Goal: Communication & Community: Answer question/provide support

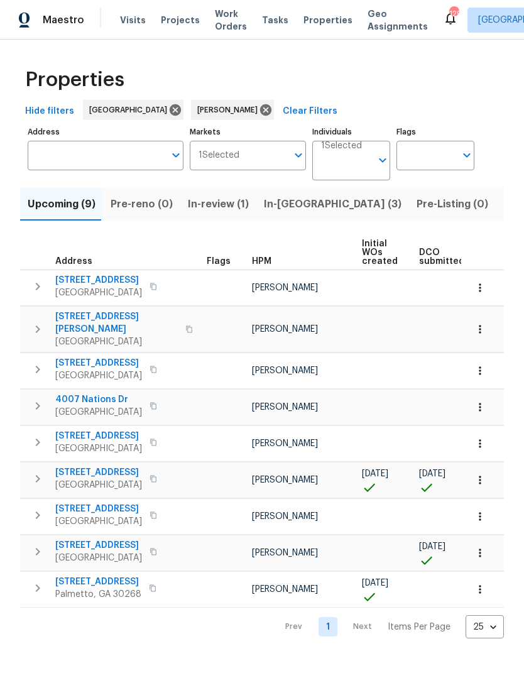
click at [38, 471] on icon "button" at bounding box center [37, 478] width 15 height 15
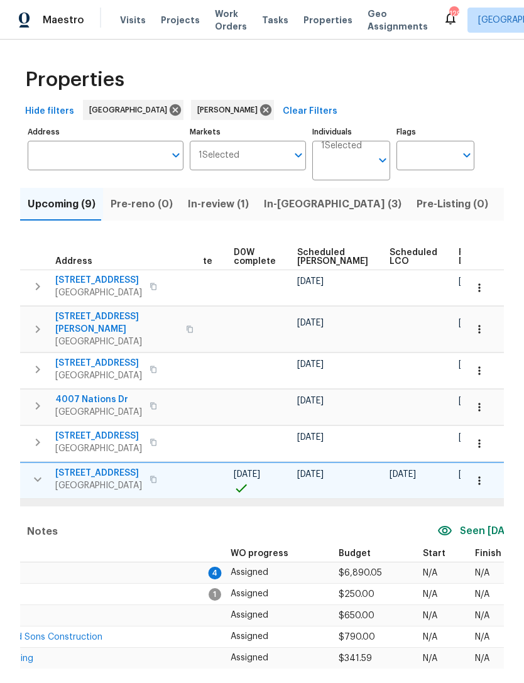
scroll to position [0, 316]
click at [480, 477] on icon "button" at bounding box center [479, 481] width 2 height 8
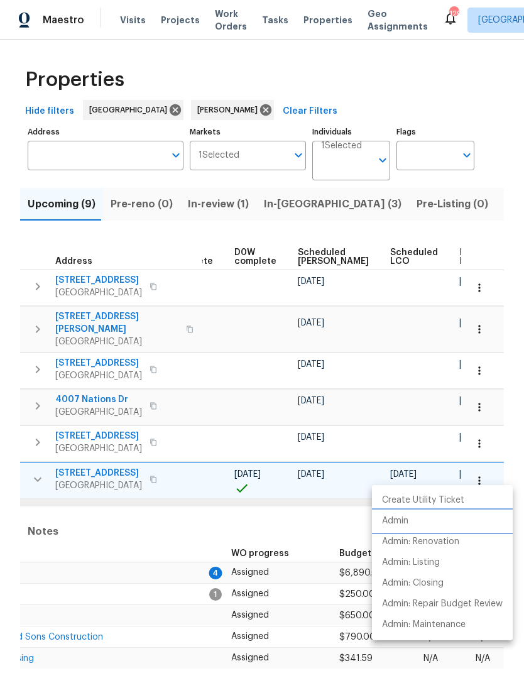
click at [415, 522] on li "Admin" at bounding box center [442, 520] width 141 height 21
click at [261, 513] on div at bounding box center [262, 341] width 524 height 683
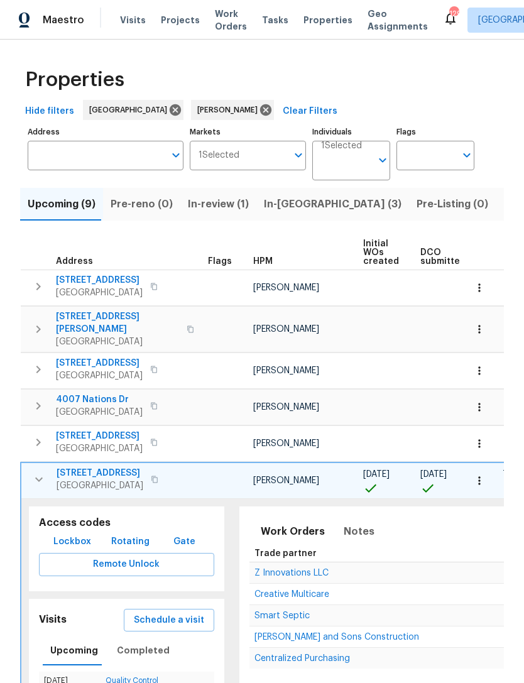
scroll to position [0, 0]
click at [347, 525] on span "Notes" at bounding box center [358, 531] width 31 height 18
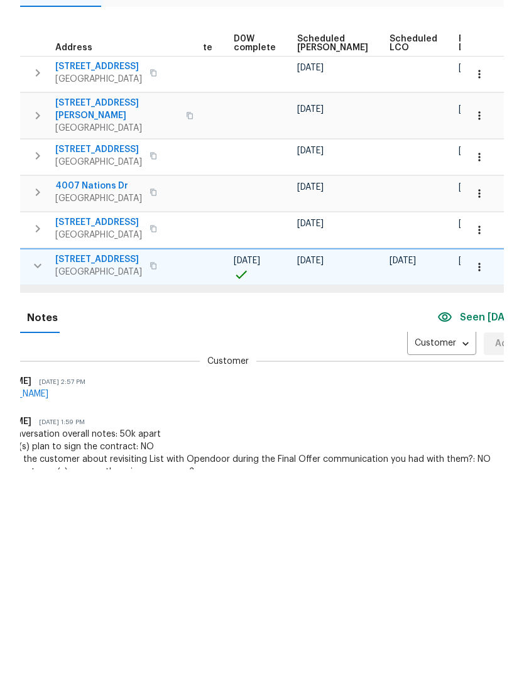
scroll to position [0, 316]
click at [418, 291] on body "Maestro Visits Projects Work Orders Tasks Properties Geo Assignments 129 Atlant…" at bounding box center [262, 341] width 524 height 683
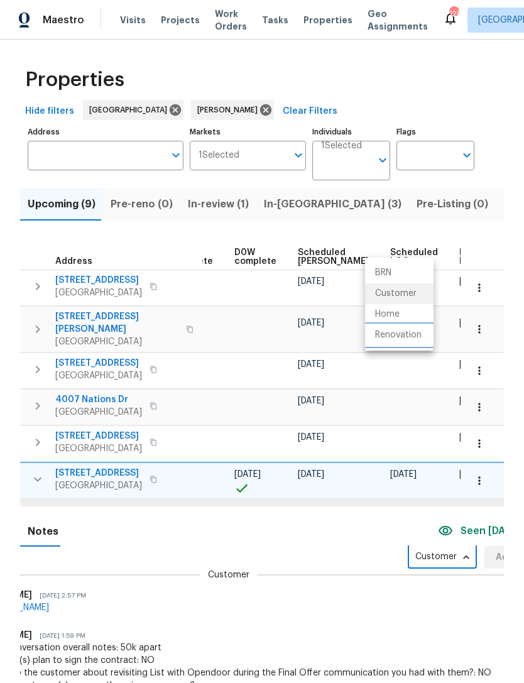
click at [414, 337] on li "Renovation" at bounding box center [399, 335] width 68 height 21
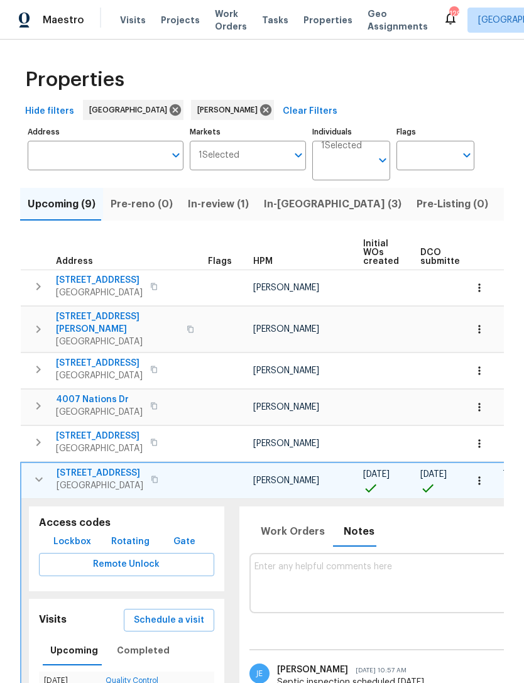
scroll to position [0, 0]
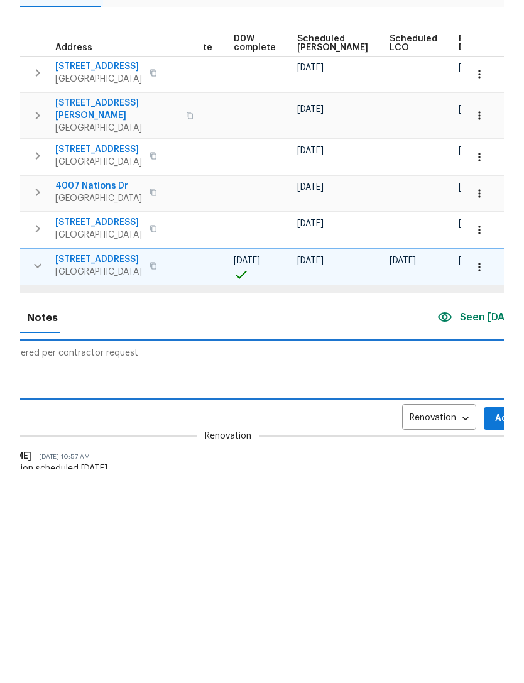
scroll to position [0, 316]
type textarea "Additional paint ordered per contractor request"
click at [494, 624] on span "Add" at bounding box center [504, 632] width 20 height 16
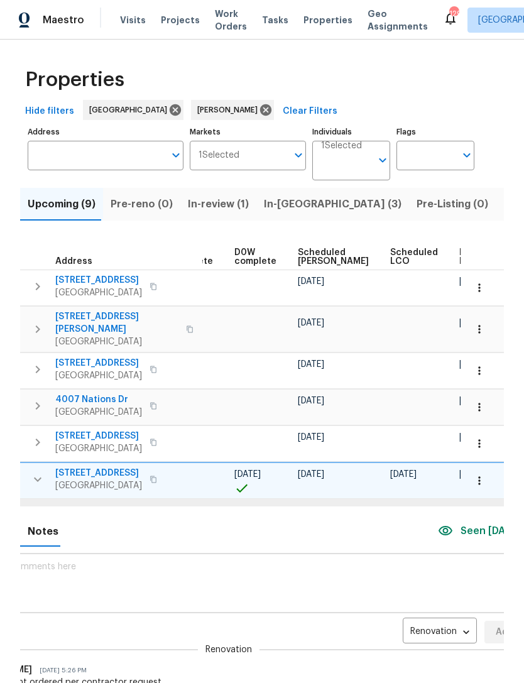
click at [480, 477] on icon "button" at bounding box center [479, 481] width 2 height 8
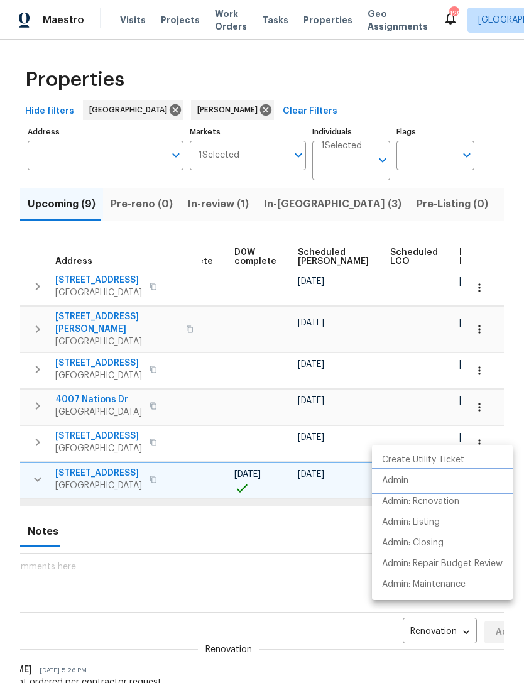
click at [406, 480] on p "Admin" at bounding box center [395, 480] width 26 height 13
click at [211, 501] on div at bounding box center [262, 341] width 524 height 683
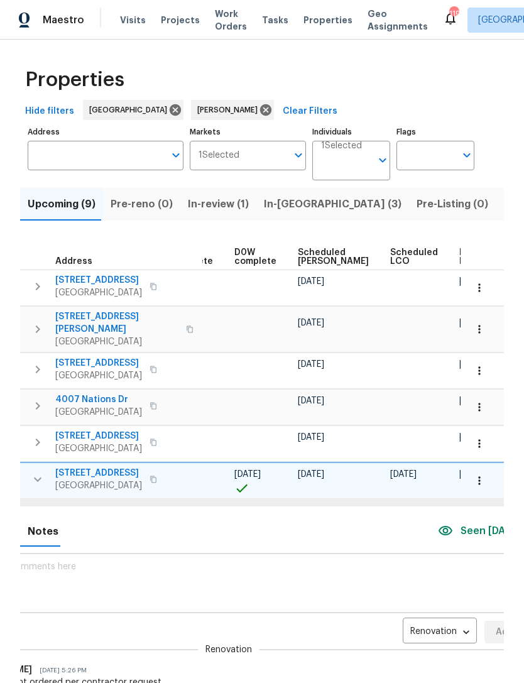
click at [483, 474] on icon "button" at bounding box center [479, 480] width 13 height 13
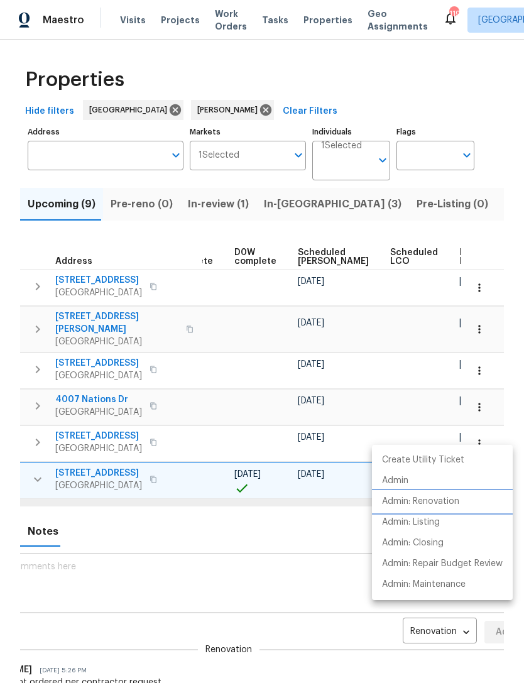
click at [446, 500] on p "Admin: Renovation" at bounding box center [420, 501] width 77 height 13
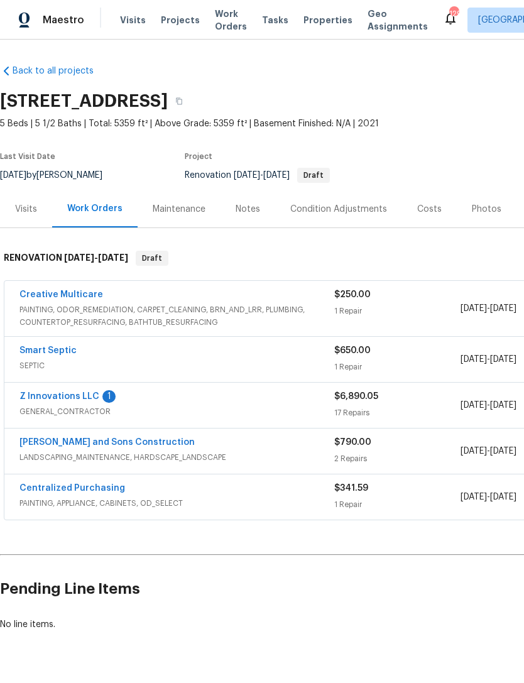
click at [75, 400] on link "Z Innovations LLC" at bounding box center [59, 396] width 80 height 9
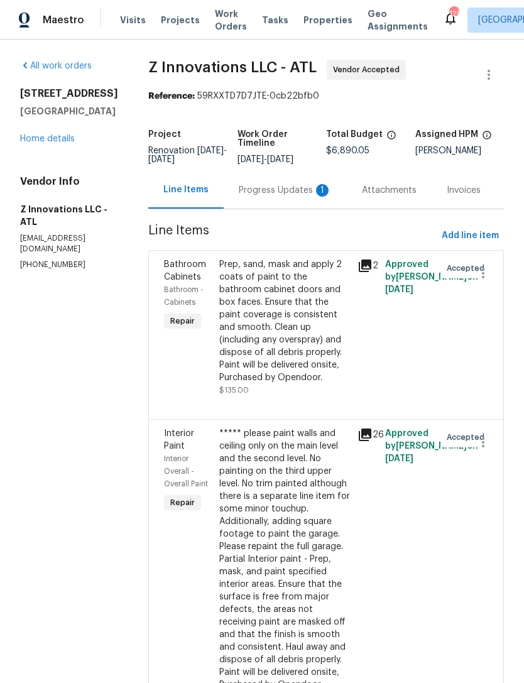
click at [262, 207] on div "Progress Updates 1" at bounding box center [285, 189] width 123 height 37
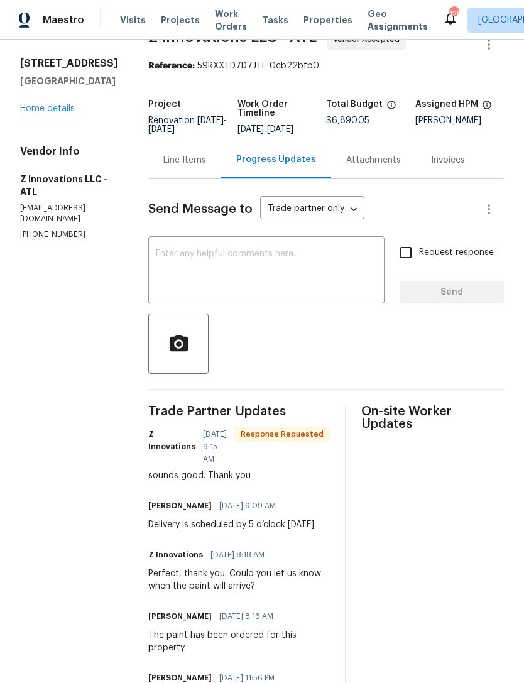
scroll to position [31, 0]
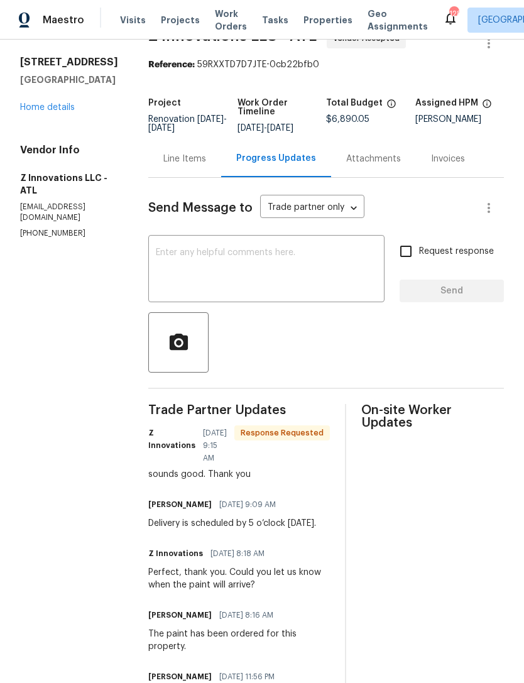
click at [282, 275] on textarea at bounding box center [266, 270] width 221 height 44
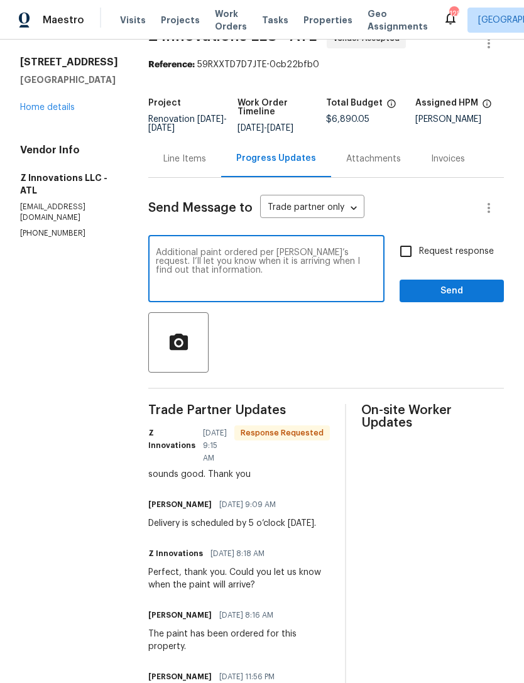
type textarea "Additional paint ordered per Kevin’s request. I’ll let you know when it is arri…"
click at [429, 292] on button "Send" at bounding box center [451, 290] width 104 height 23
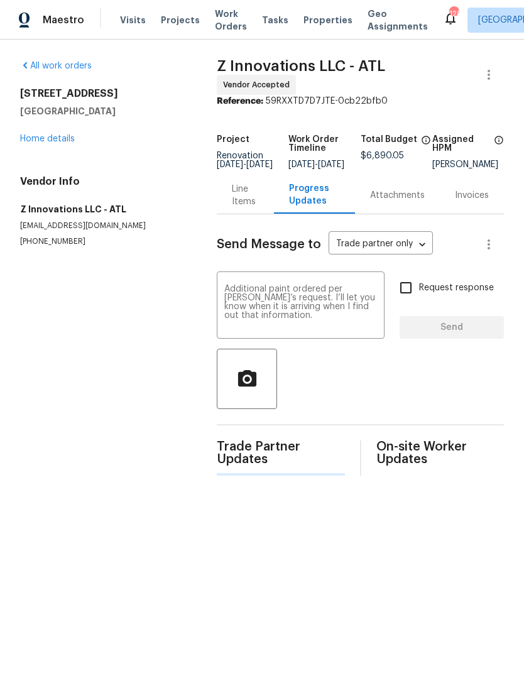
scroll to position [0, 0]
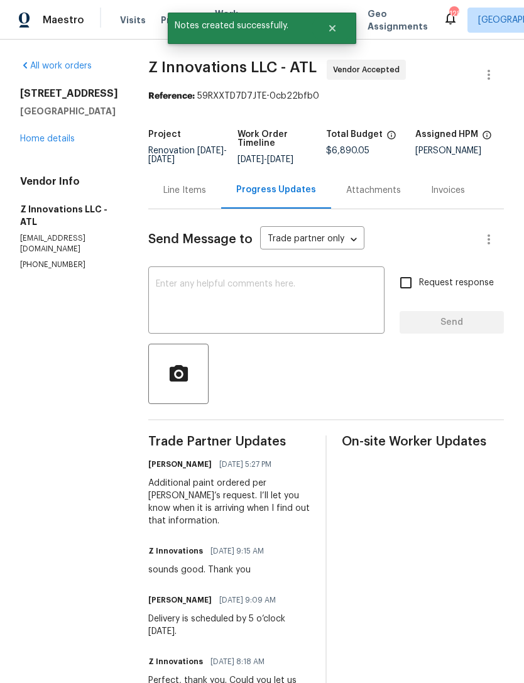
click at [56, 143] on link "Home details" at bounding box center [47, 138] width 55 height 9
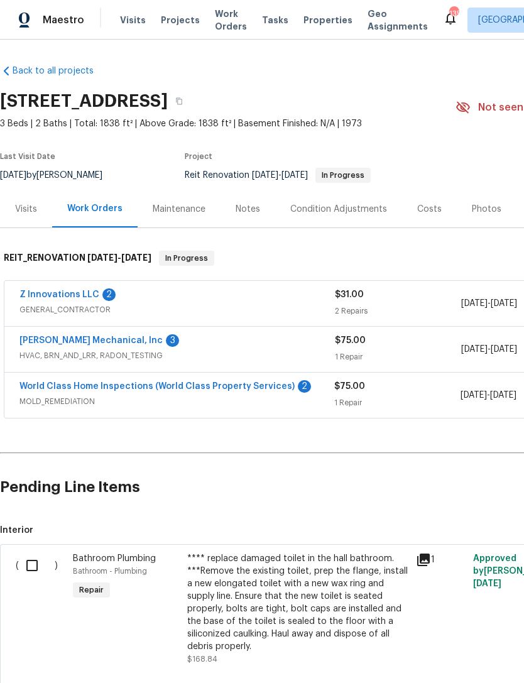
click at [70, 294] on link "Z Innovations LLC" at bounding box center [59, 294] width 80 height 9
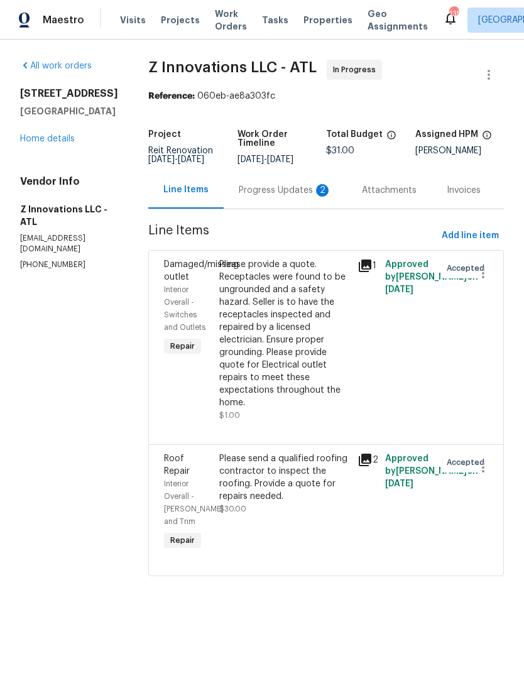
click at [269, 197] on div "Progress Updates 2" at bounding box center [285, 190] width 93 height 13
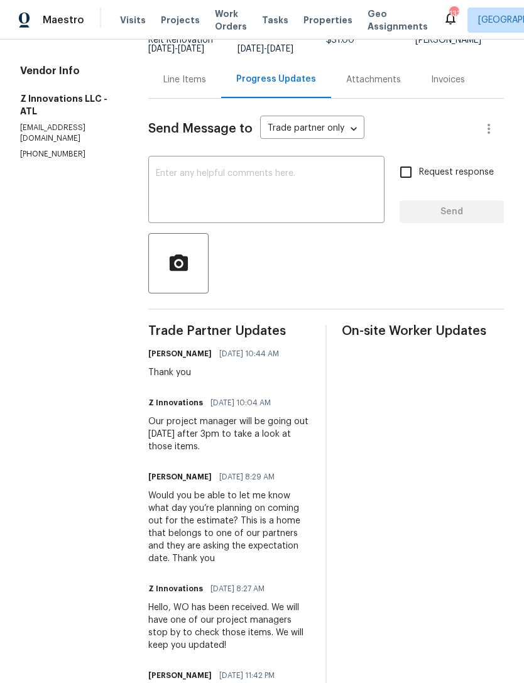
scroll to position [111, 0]
click at [272, 187] on textarea at bounding box center [266, 190] width 221 height 44
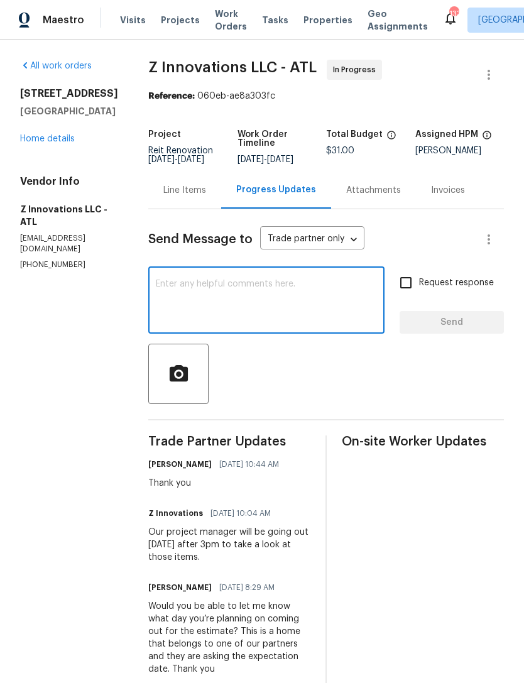
scroll to position [0, 0]
click at [55, 141] on link "Home details" at bounding box center [47, 138] width 55 height 9
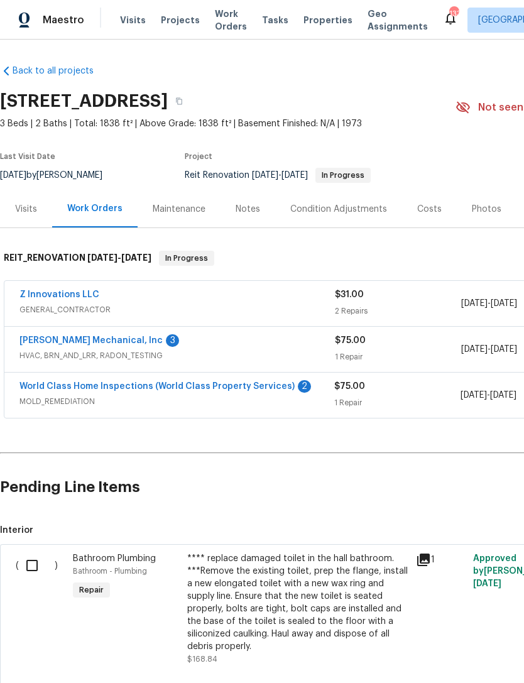
click at [58, 294] on link "Z Innovations LLC" at bounding box center [59, 294] width 80 height 9
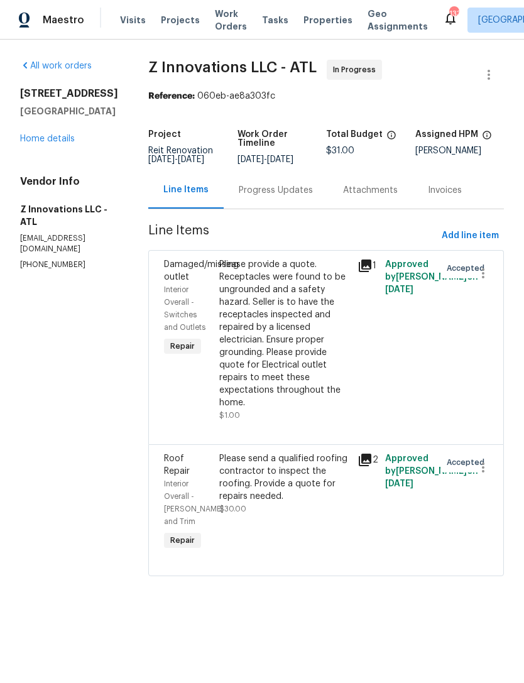
click at [278, 195] on div "Progress Updates" at bounding box center [276, 190] width 74 height 13
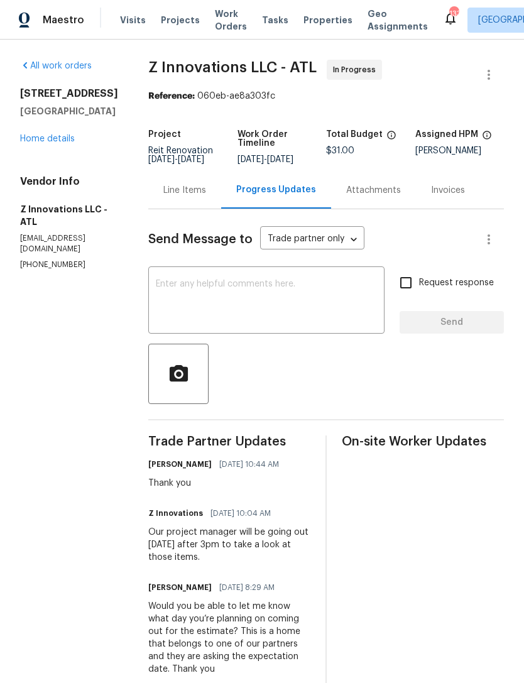
click at [291, 301] on textarea at bounding box center [266, 301] width 221 height 44
type textarea "A"
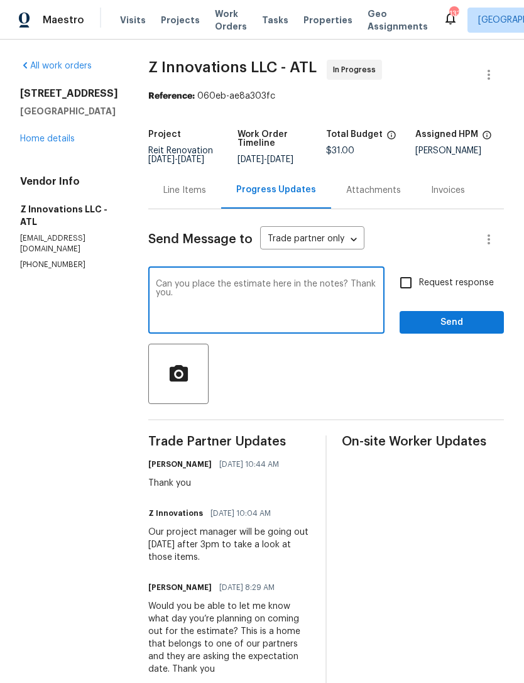
type textarea "Can you place the estimate here in the notes? Thank you."
click at [414, 288] on input "Request response" at bounding box center [405, 282] width 26 height 26
checkbox input "true"
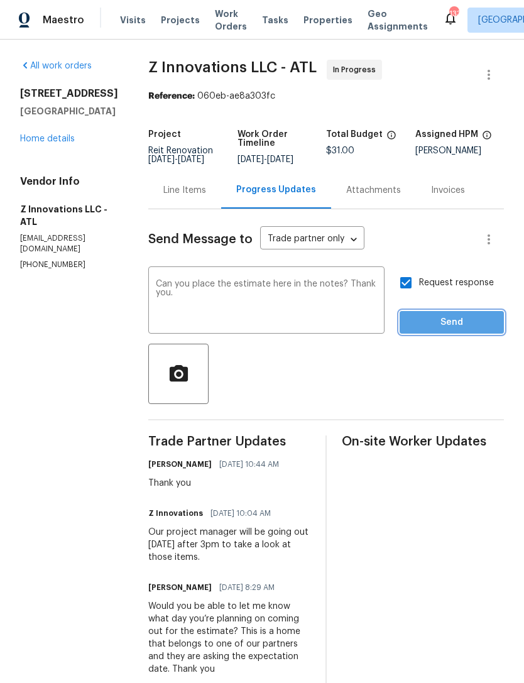
click at [454, 330] on span "Send" at bounding box center [451, 323] width 84 height 16
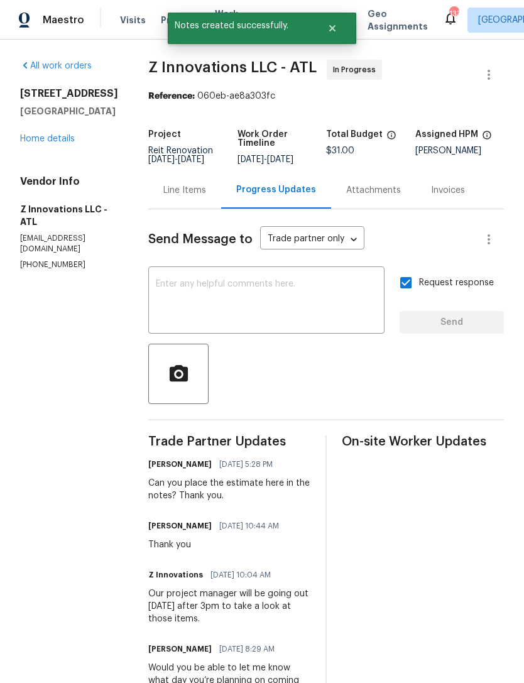
click at [52, 139] on link "Home details" at bounding box center [47, 138] width 55 height 9
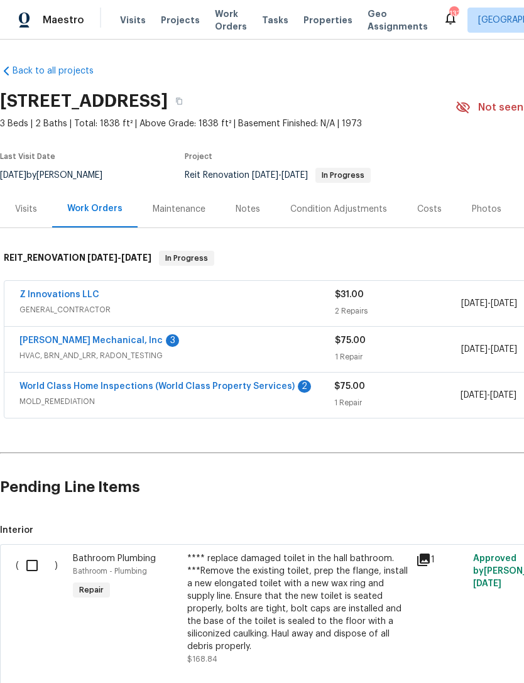
click at [75, 343] on link "JH Martin Mechanical, Inc" at bounding box center [90, 340] width 143 height 9
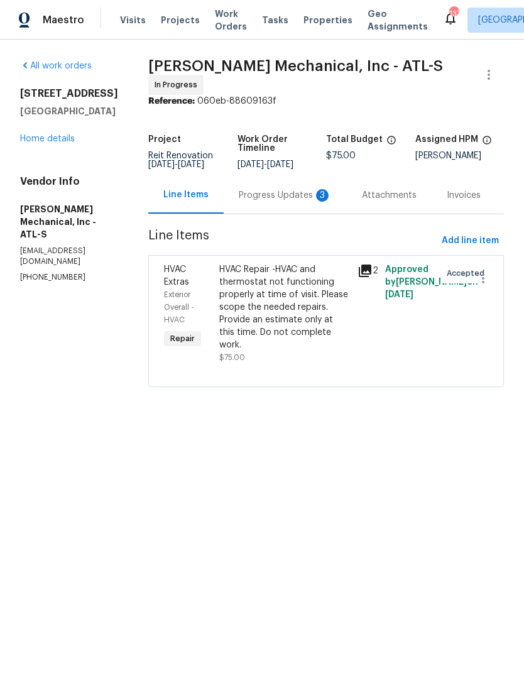
click at [281, 202] on div "Progress Updates 3" at bounding box center [285, 195] width 93 height 13
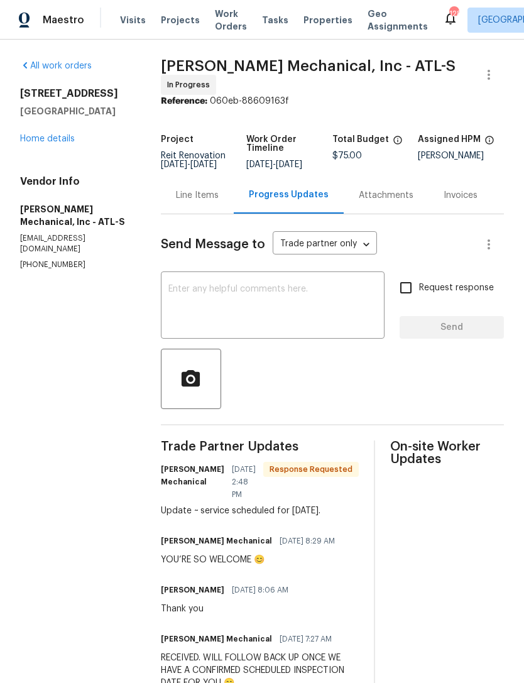
click at [293, 303] on textarea at bounding box center [272, 306] width 208 height 44
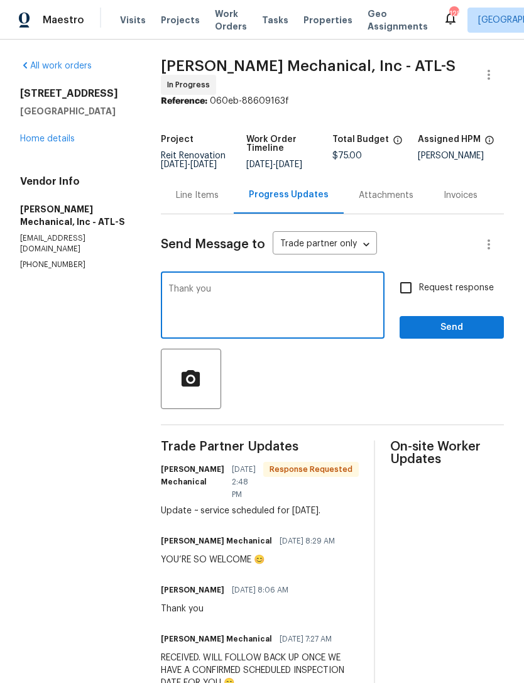
type textarea "Thank you"
click at [447, 325] on span "Send" at bounding box center [451, 328] width 84 height 16
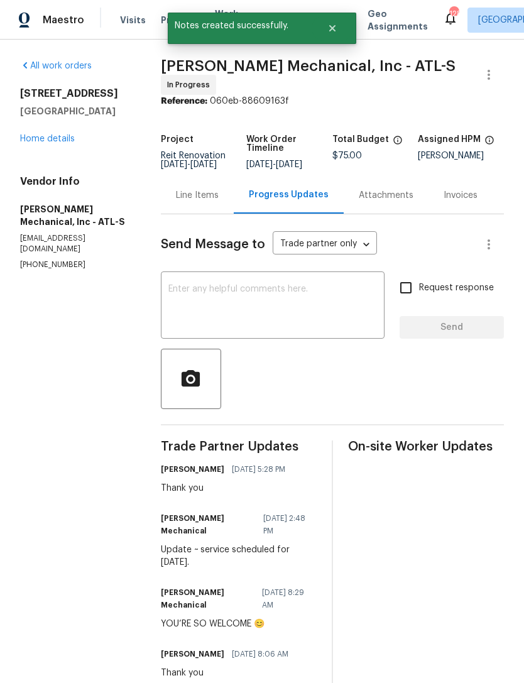
click at [57, 141] on link "Home details" at bounding box center [47, 138] width 55 height 9
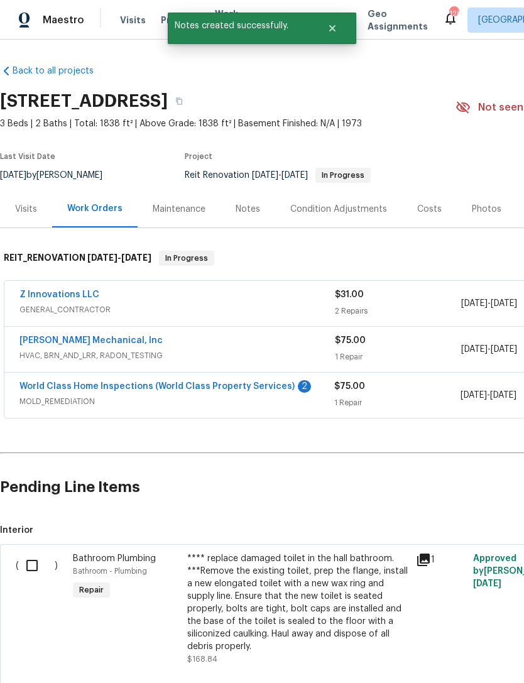
click at [114, 387] on link "World Class Home Inspections (World Class Property Services)" at bounding box center [156, 386] width 275 height 9
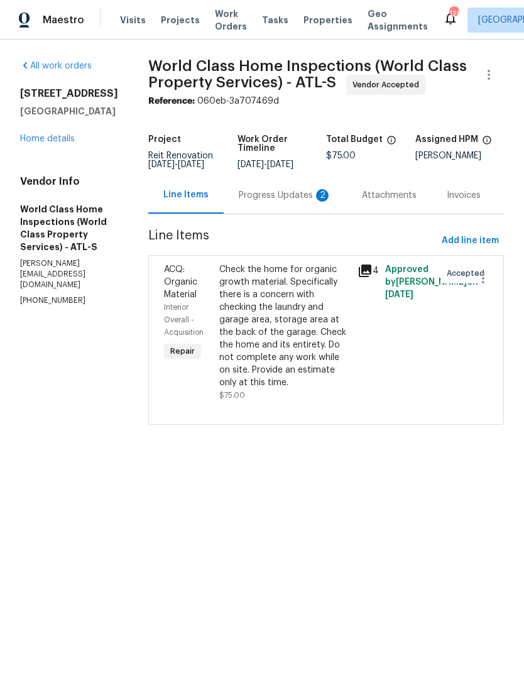
click at [279, 202] on div "Progress Updates 2" at bounding box center [285, 195] width 93 height 13
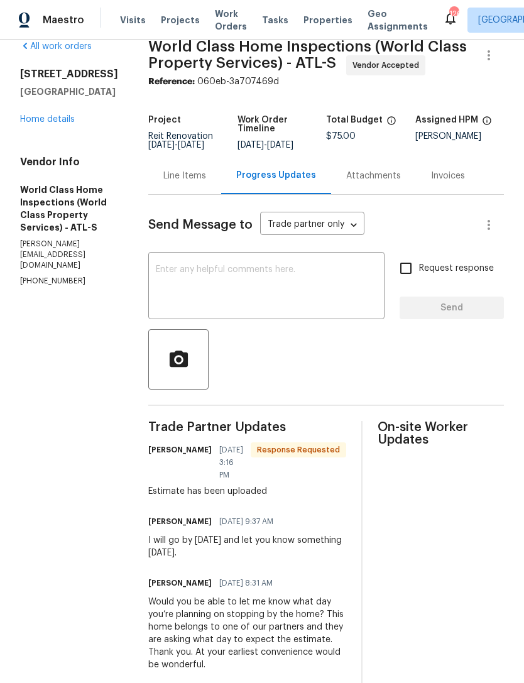
scroll to position [20, 0]
click at [248, 287] on textarea at bounding box center [266, 286] width 221 height 44
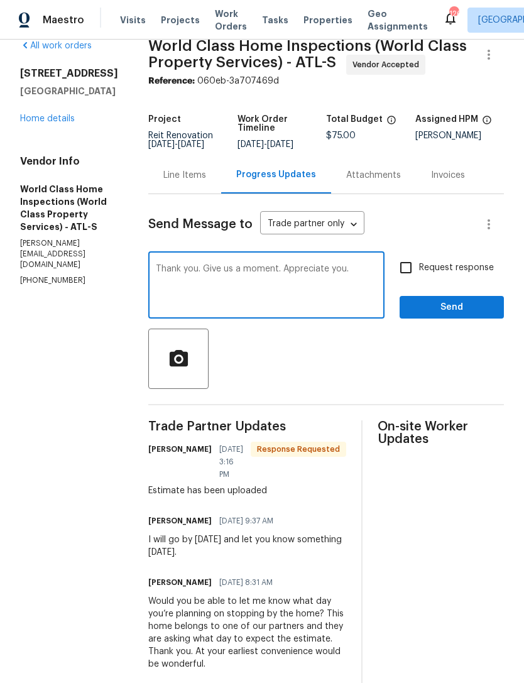
type textarea "Thank you. Give us a moment. Appreciate you."
click at [418, 274] on input "Request response" at bounding box center [405, 267] width 26 height 26
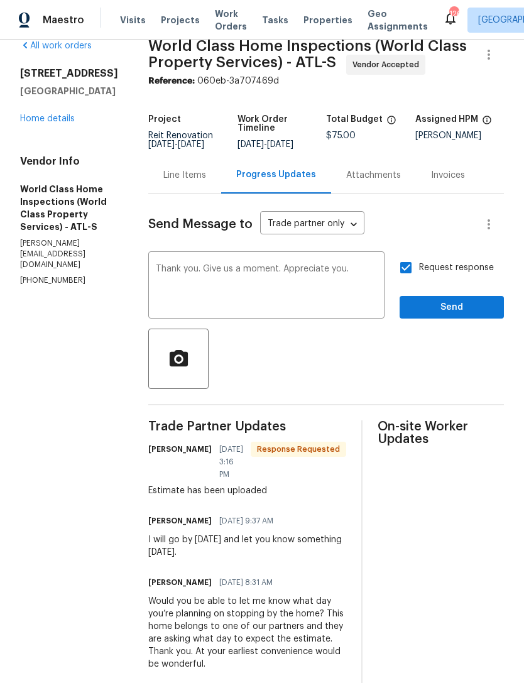
click at [403, 281] on input "Request response" at bounding box center [405, 267] width 26 height 26
checkbox input "false"
click at [448, 315] on span "Send" at bounding box center [451, 308] width 84 height 16
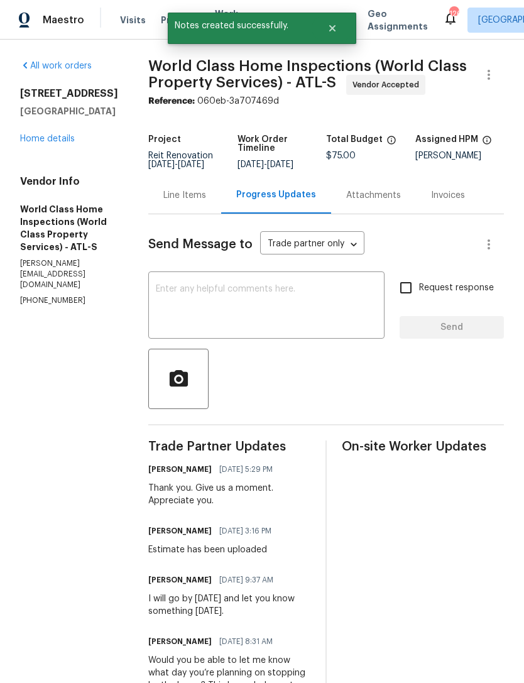
click at [62, 142] on link "Home details" at bounding box center [47, 138] width 55 height 9
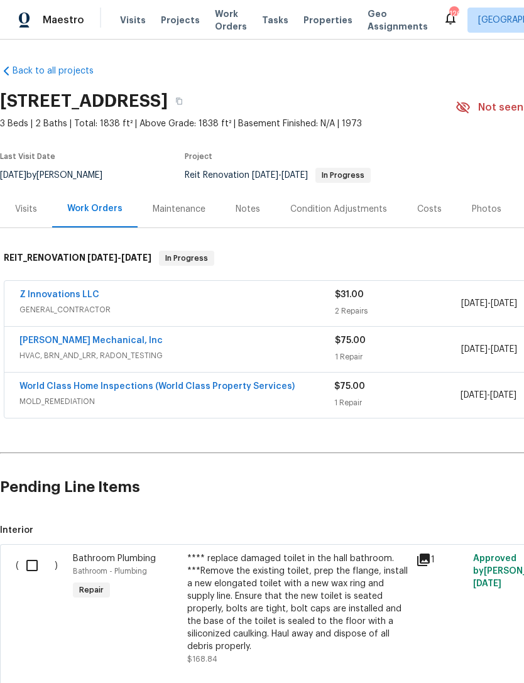
click at [141, 385] on link "World Class Home Inspections (World Class Property Services)" at bounding box center [156, 386] width 275 height 9
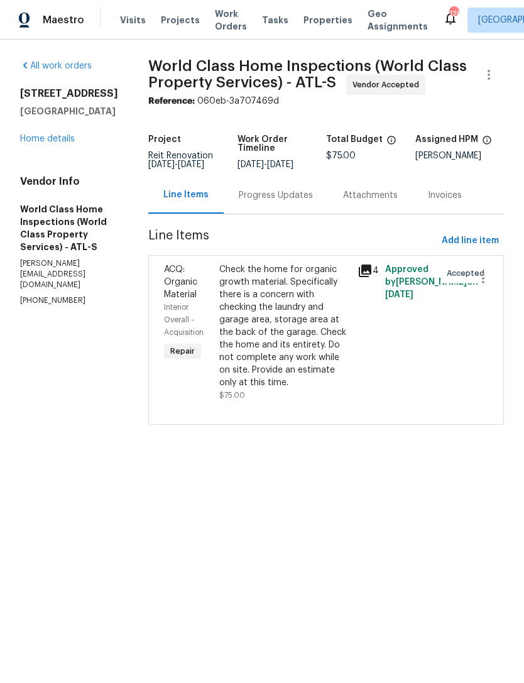
click at [490, 72] on icon "button" at bounding box center [488, 74] width 15 height 15
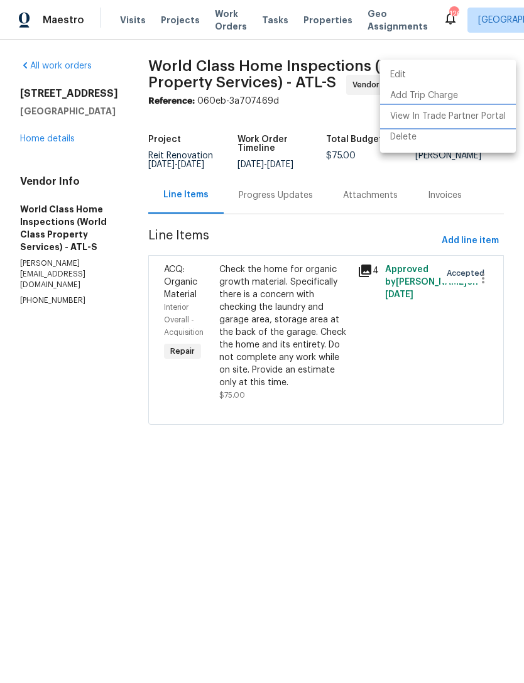
click at [468, 121] on li "View In Trade Partner Portal" at bounding box center [448, 116] width 136 height 21
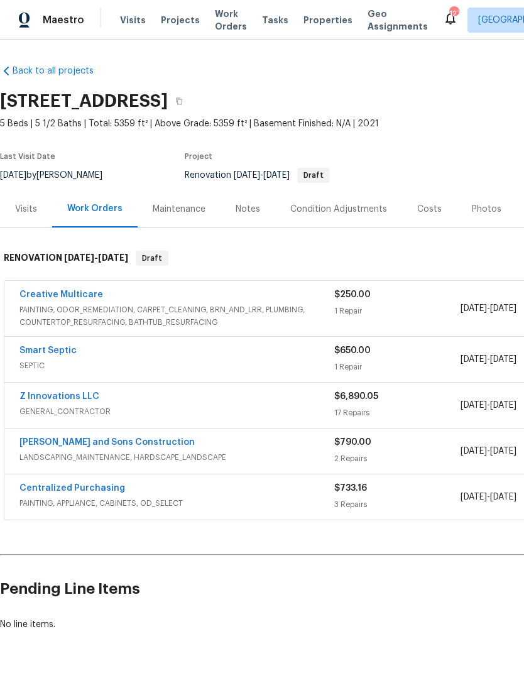
click at [78, 397] on link "Z Innovations LLC" at bounding box center [59, 396] width 80 height 9
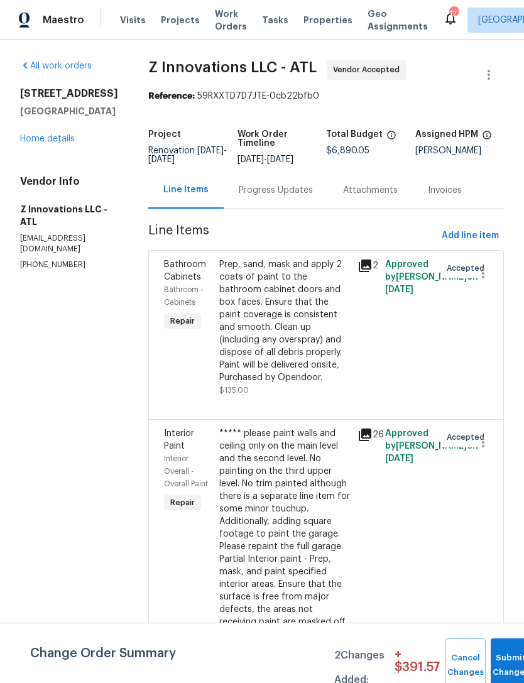
click at [274, 197] on div "Progress Updates" at bounding box center [276, 190] width 74 height 13
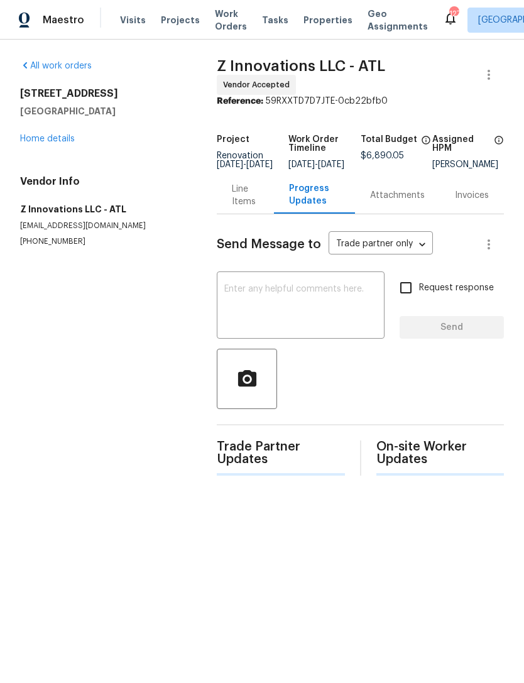
click at [287, 309] on textarea at bounding box center [300, 306] width 153 height 44
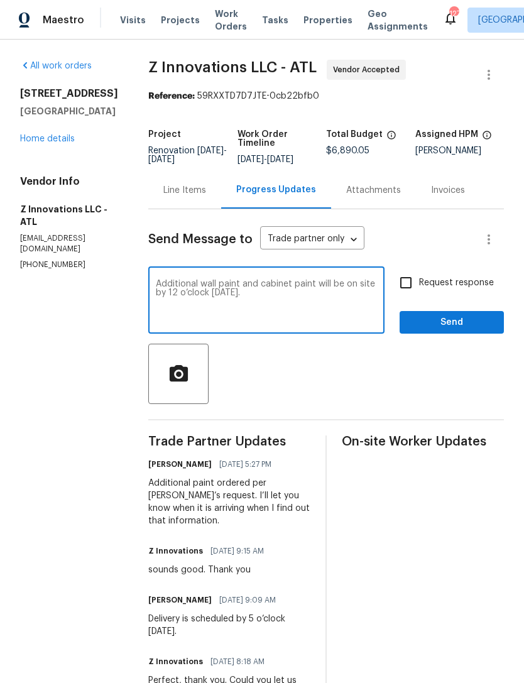
type textarea "Additional wall paint and cabinet paint will be on site by 12 o’clock [DATE]."
click at [441, 330] on span "Send" at bounding box center [451, 323] width 84 height 16
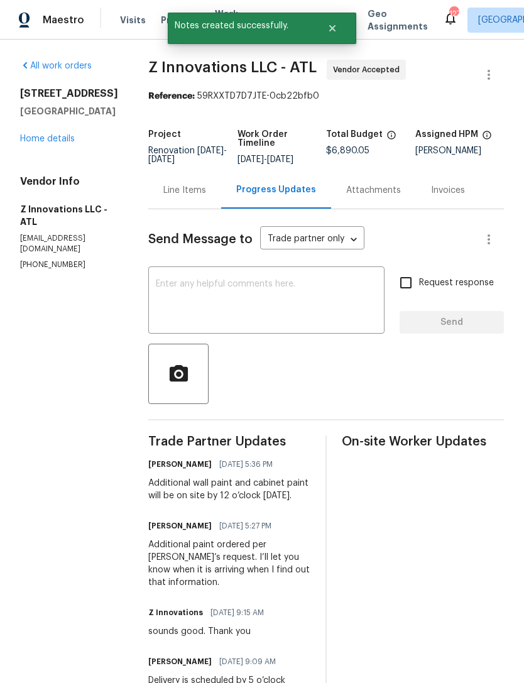
click at [65, 143] on link "Home details" at bounding box center [47, 138] width 55 height 9
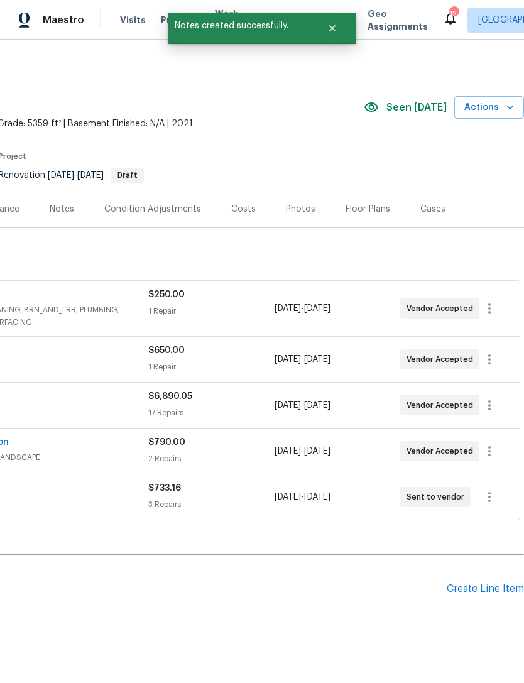
scroll to position [0, 186]
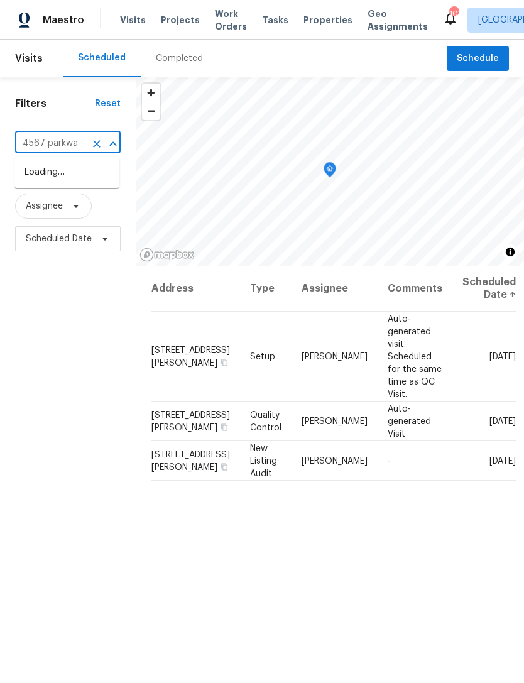
type input "[STREET_ADDRESS]"
click at [82, 176] on li "[STREET_ADDRESS]" at bounding box center [66, 172] width 105 height 21
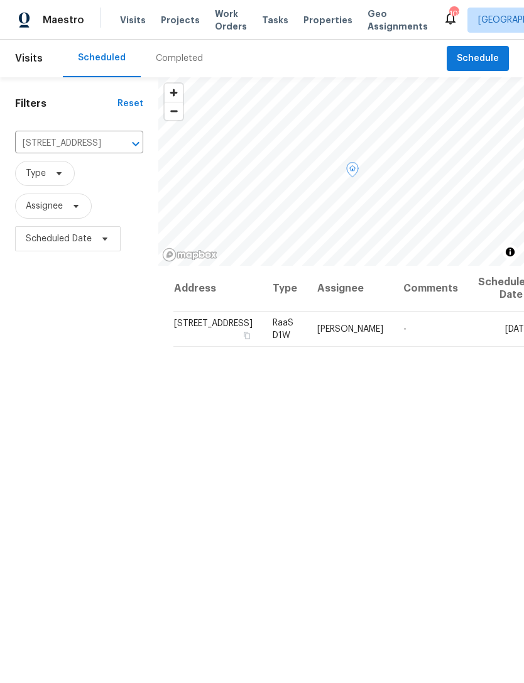
click at [0, 0] on icon at bounding box center [0, 0] width 0 height 0
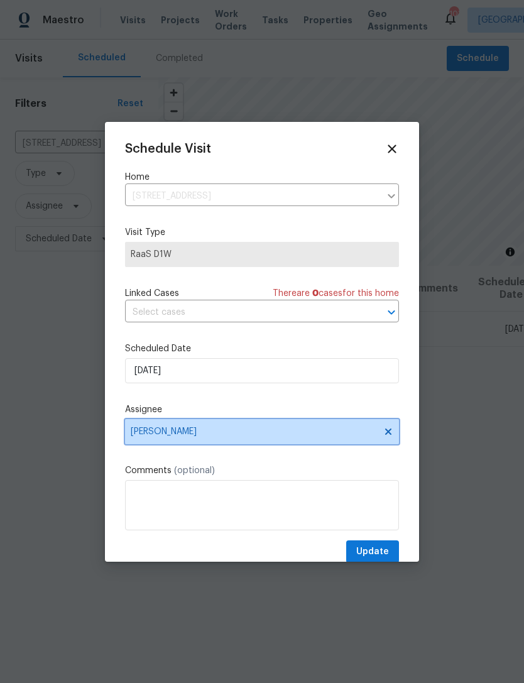
click at [344, 443] on span "[PERSON_NAME]" at bounding box center [262, 431] width 274 height 25
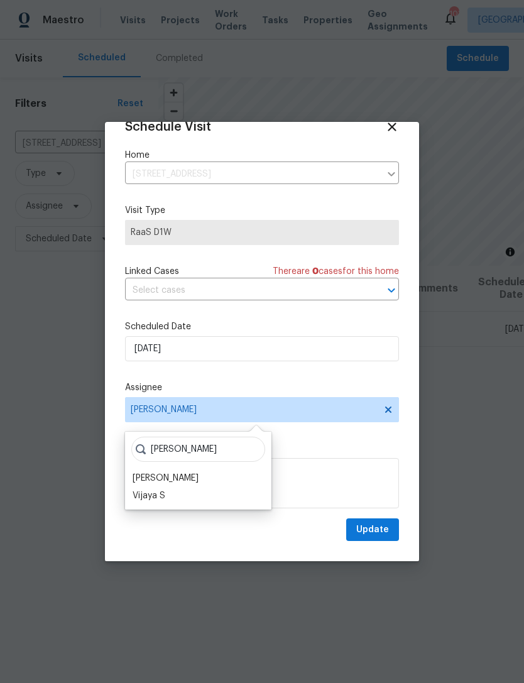
scroll to position [24, 0]
type input "[PERSON_NAME]"
click at [204, 476] on div "[PERSON_NAME]" at bounding box center [198, 479] width 139 height 18
click at [197, 479] on div "[PERSON_NAME]" at bounding box center [165, 478] width 66 height 13
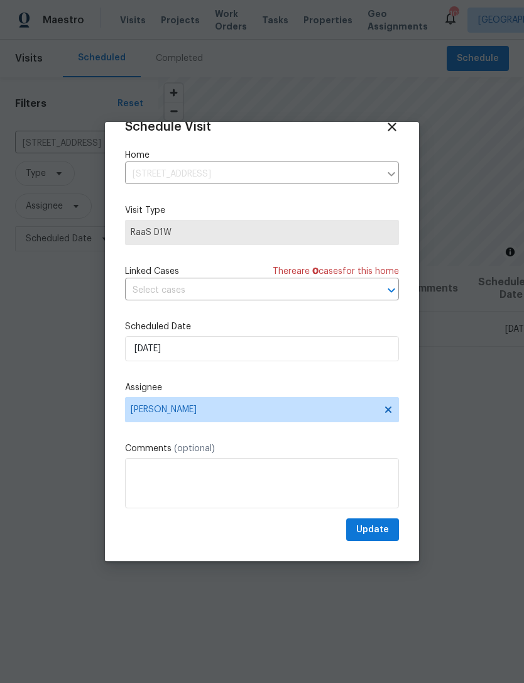
click at [328, 378] on div "Schedule Visit Home [STREET_ADDRESS] ​ Visit Type RaaS D1W Linked Cases There a…" at bounding box center [262, 330] width 274 height 421
click at [371, 536] on span "Update" at bounding box center [372, 530] width 33 height 16
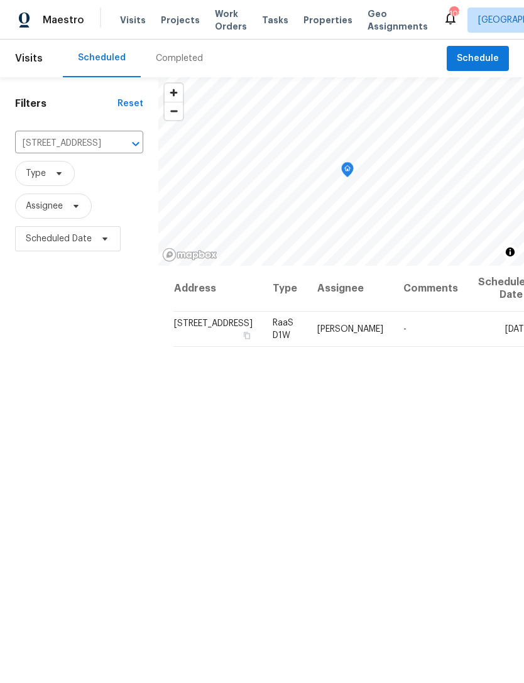
click at [72, 144] on input "[STREET_ADDRESS]" at bounding box center [61, 143] width 93 height 19
click at [76, 179] on li "[STREET_ADDRESS]" at bounding box center [73, 172] width 116 height 21
